Goal: Task Accomplishment & Management: Manage account settings

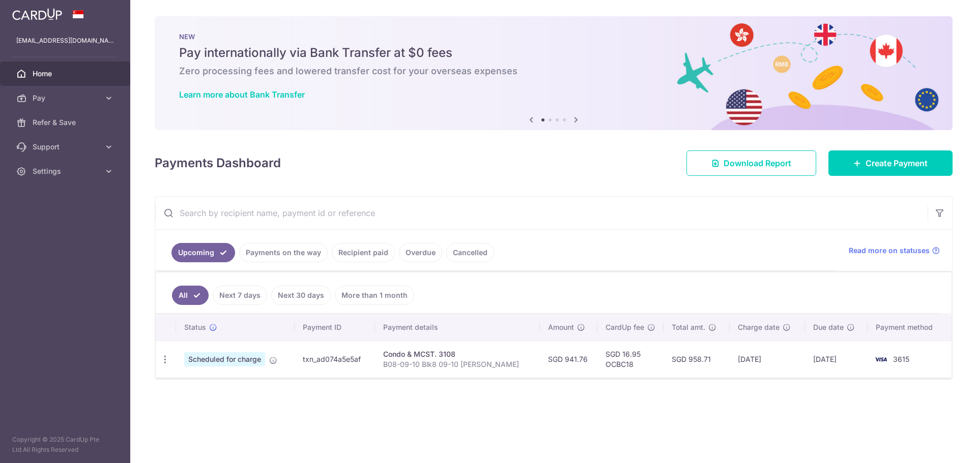
click at [291, 252] on link "Payments on the way" at bounding box center [283, 252] width 89 height 19
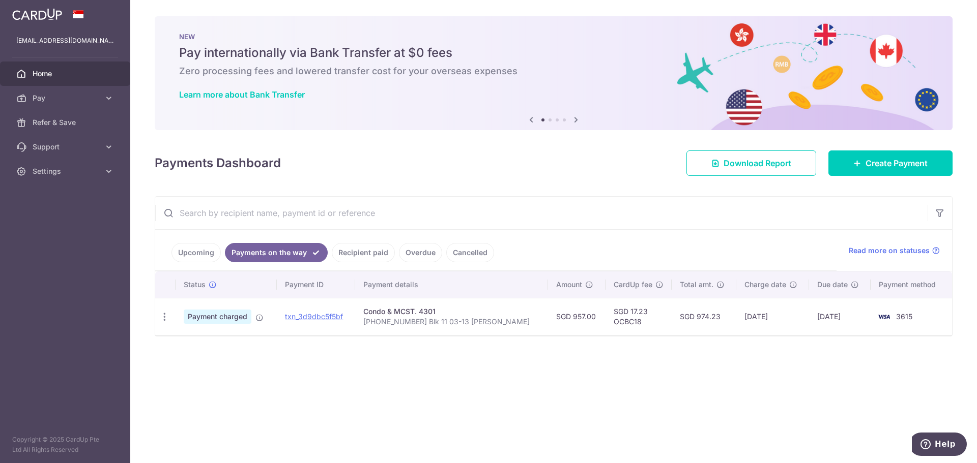
click at [186, 253] on link "Upcoming" at bounding box center [195, 252] width 49 height 19
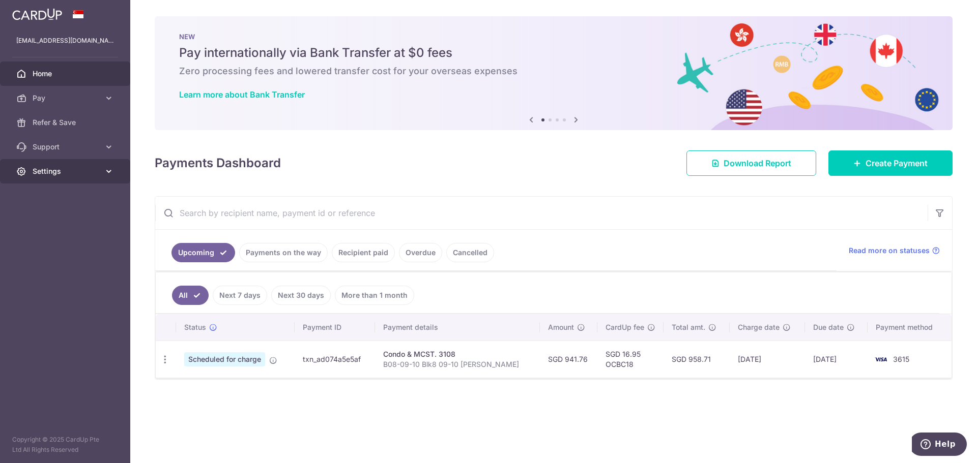
click at [107, 168] on icon at bounding box center [109, 171] width 10 height 10
click at [69, 218] on span "Logout" at bounding box center [66, 220] width 67 height 10
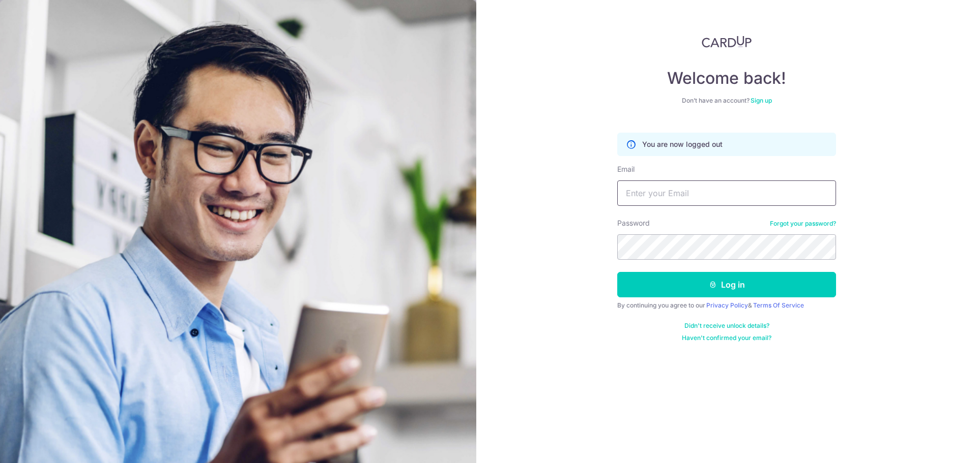
type input "cin.ren@yahoo.com.sg"
click at [705, 188] on input "cin.ren@yahoo.com.sg" at bounding box center [726, 193] width 219 height 25
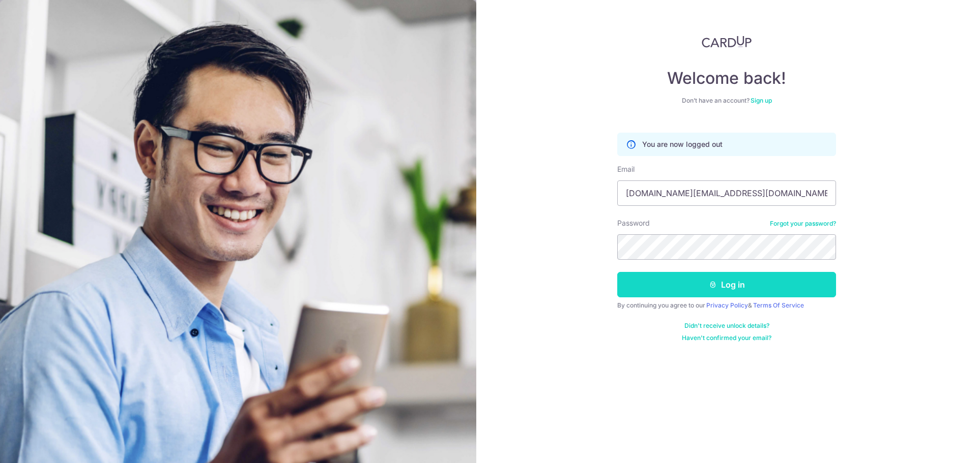
click at [715, 291] on button "Log in" at bounding box center [726, 284] width 219 height 25
